Goal: Transaction & Acquisition: Subscribe to service/newsletter

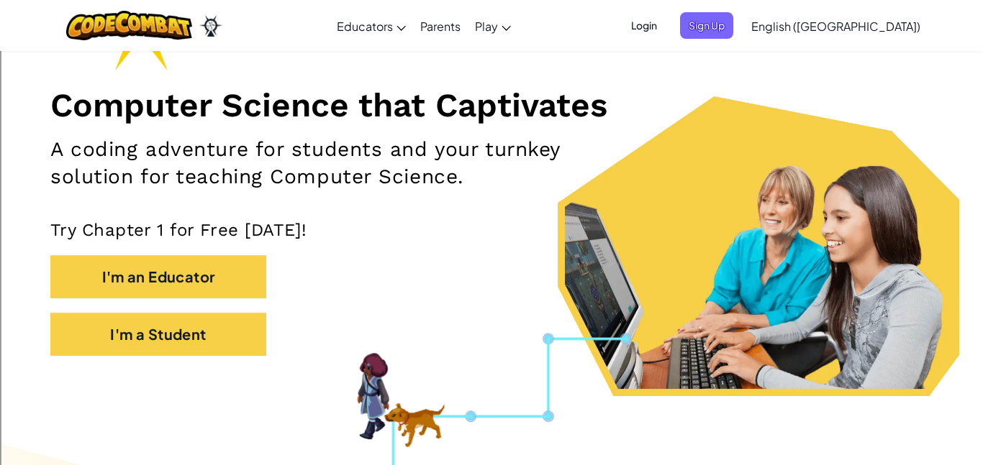
scroll to position [147, 0]
click at [733, 32] on span "Sign Up" at bounding box center [706, 25] width 53 height 27
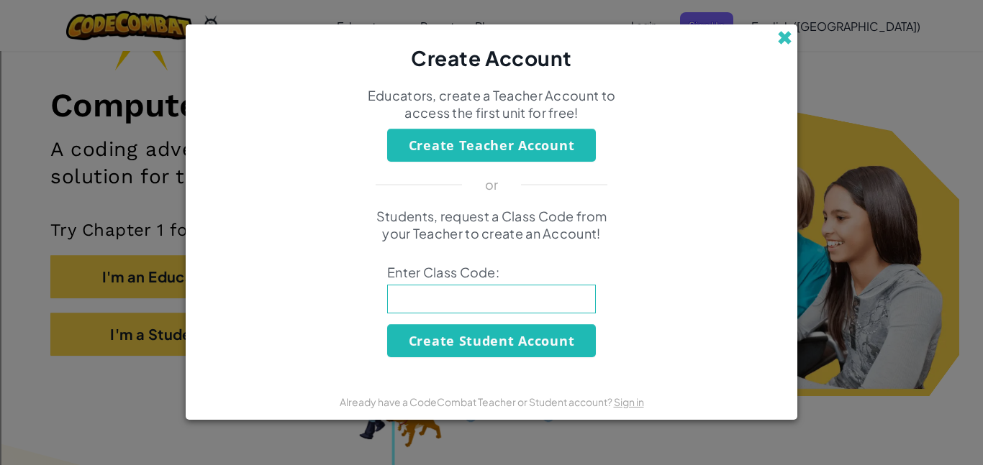
click at [785, 44] on span at bounding box center [784, 37] width 15 height 15
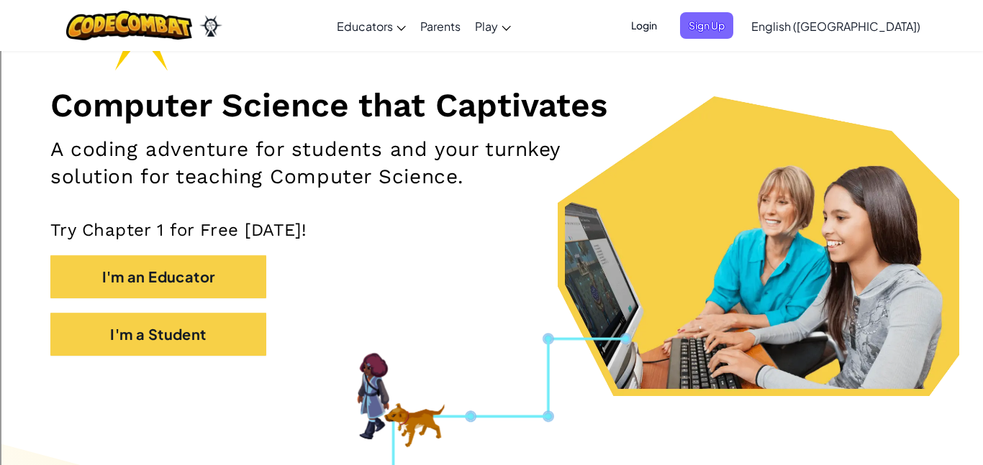
click at [665, 24] on span "Login" at bounding box center [643, 25] width 43 height 27
